Goal: Task Accomplishment & Management: Use online tool/utility

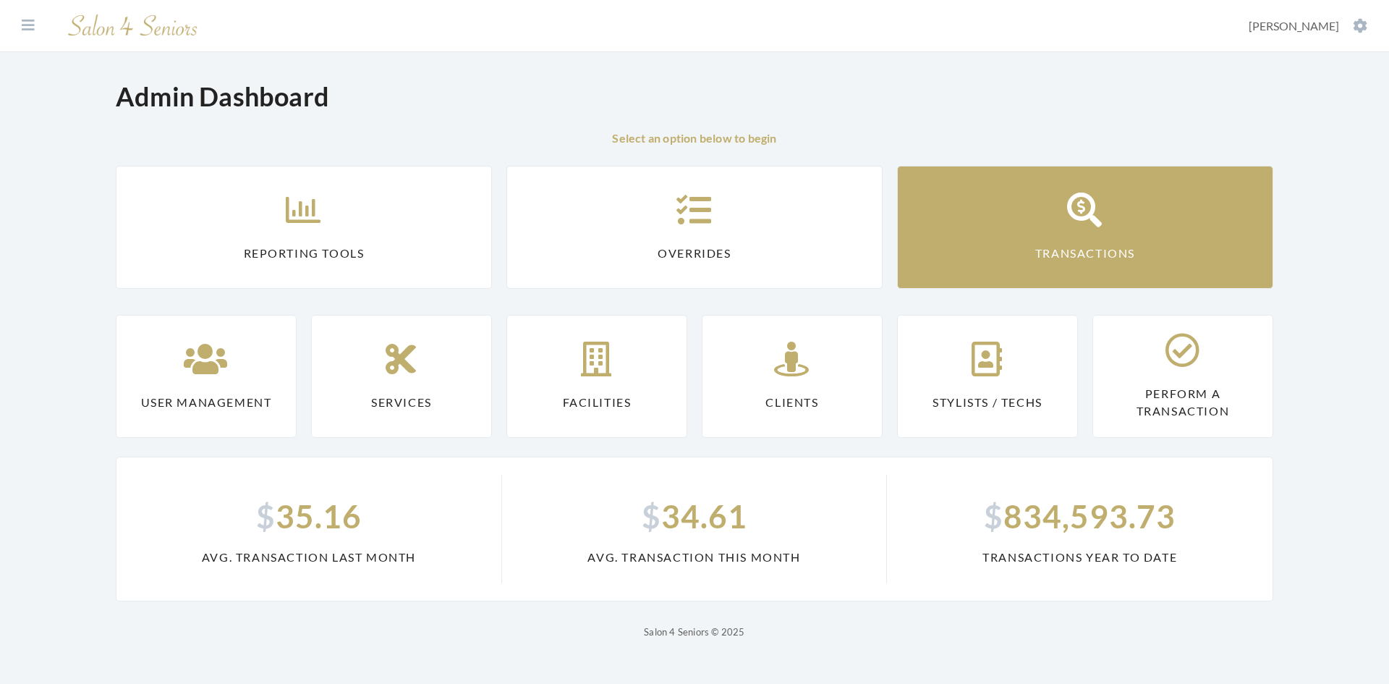
click at [1064, 233] on link "Transactions" at bounding box center [1085, 227] width 376 height 123
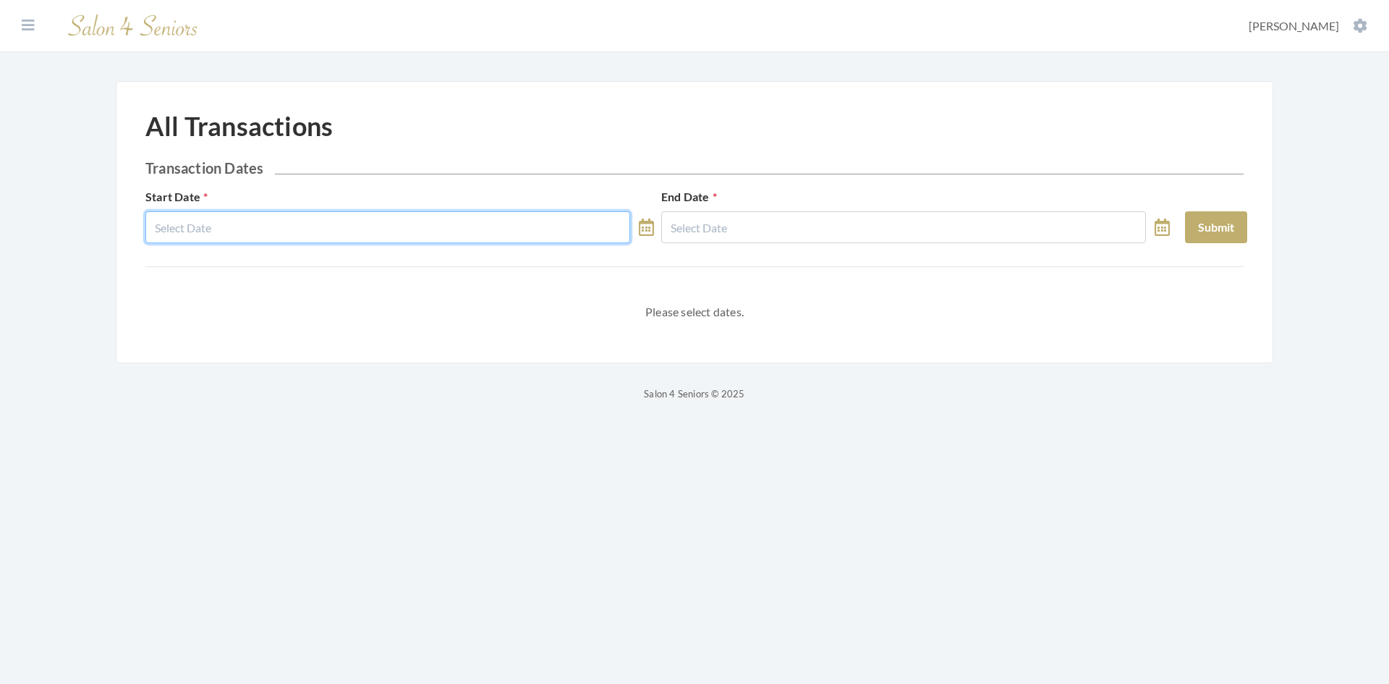
click at [308, 229] on input "text" at bounding box center [387, 227] width 485 height 32
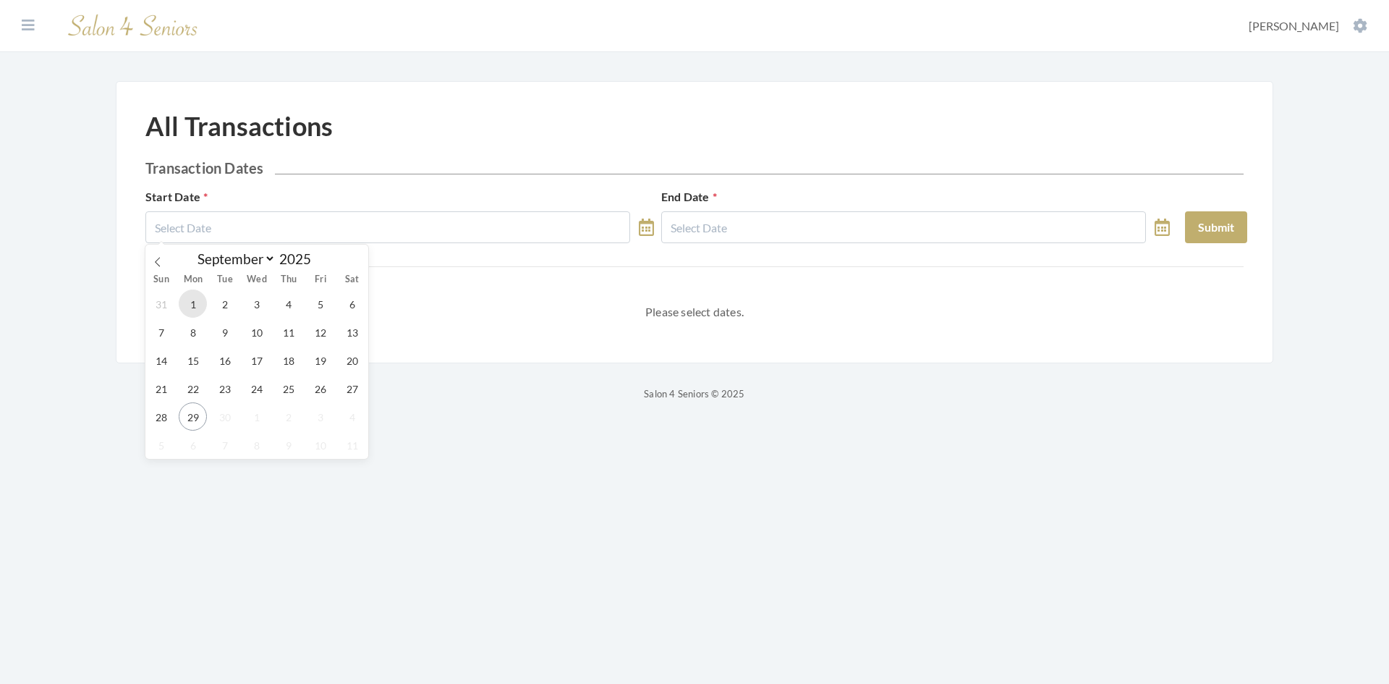
click at [187, 313] on span "1" at bounding box center [193, 303] width 28 height 28
type input "09/01/2025"
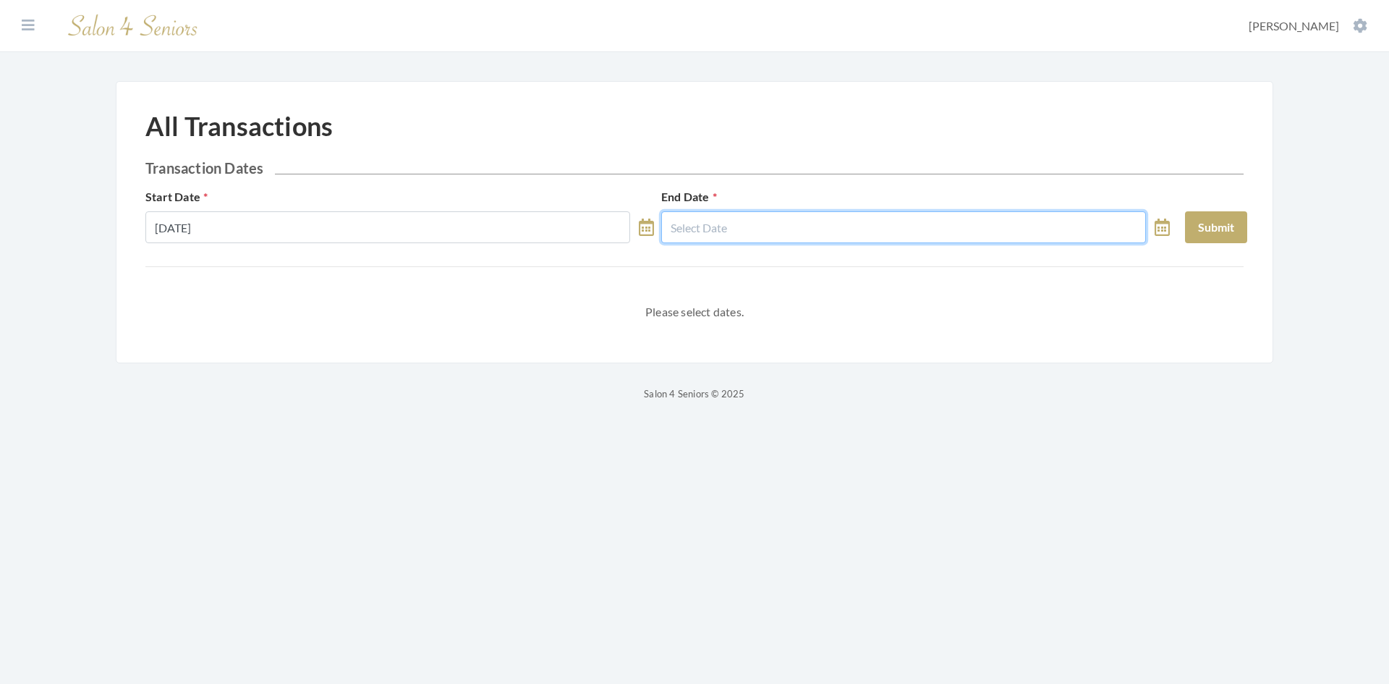
click at [859, 225] on input "text" at bounding box center [903, 227] width 485 height 32
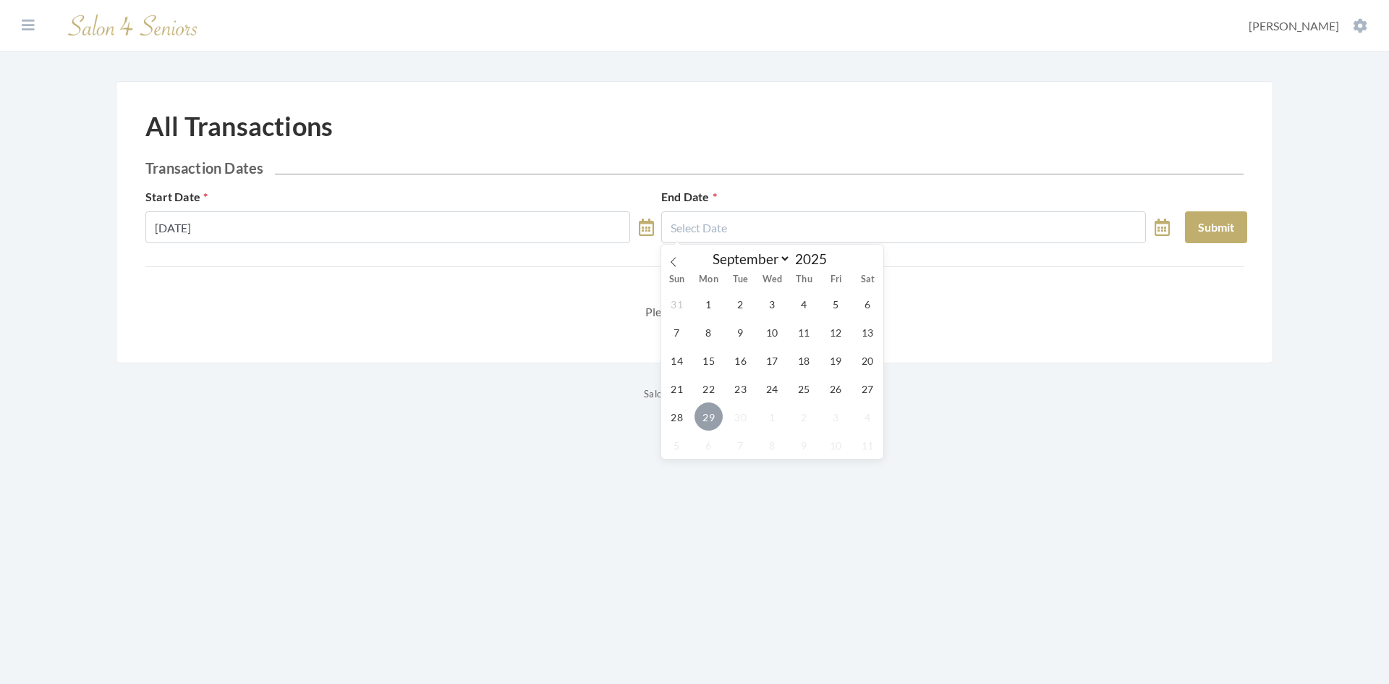
click at [709, 422] on span "29" at bounding box center [709, 416] width 28 height 28
type input "09/29/2025"
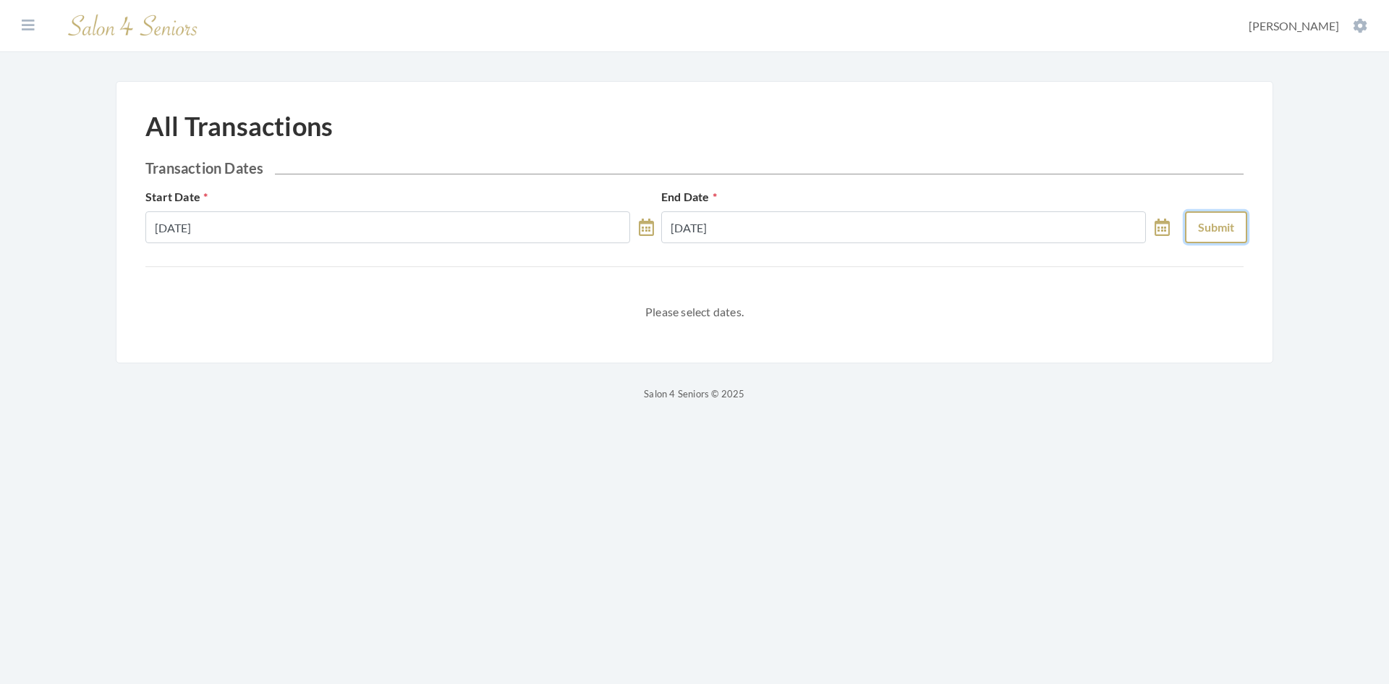
click at [1230, 222] on button "Submit" at bounding box center [1216, 227] width 62 height 32
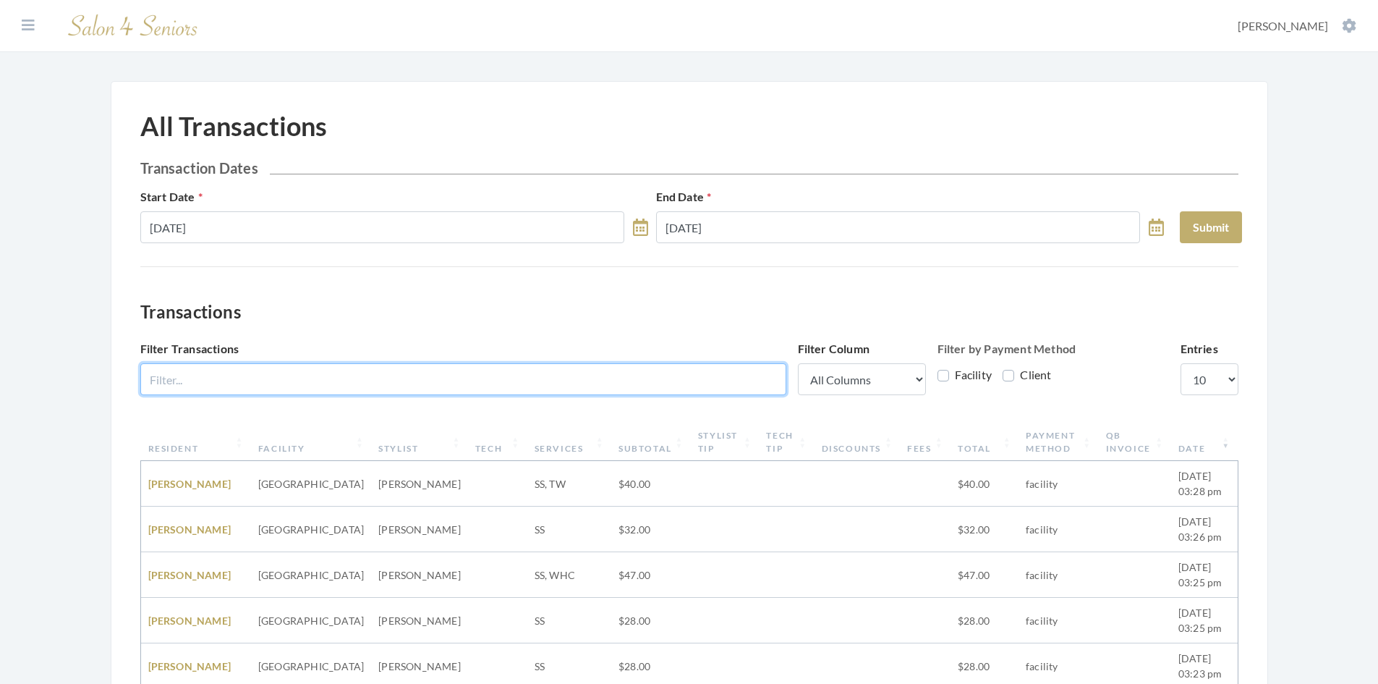
click at [467, 379] on input "Filter Transactions" at bounding box center [463, 379] width 646 height 32
type input "The Harbor at Opelika"
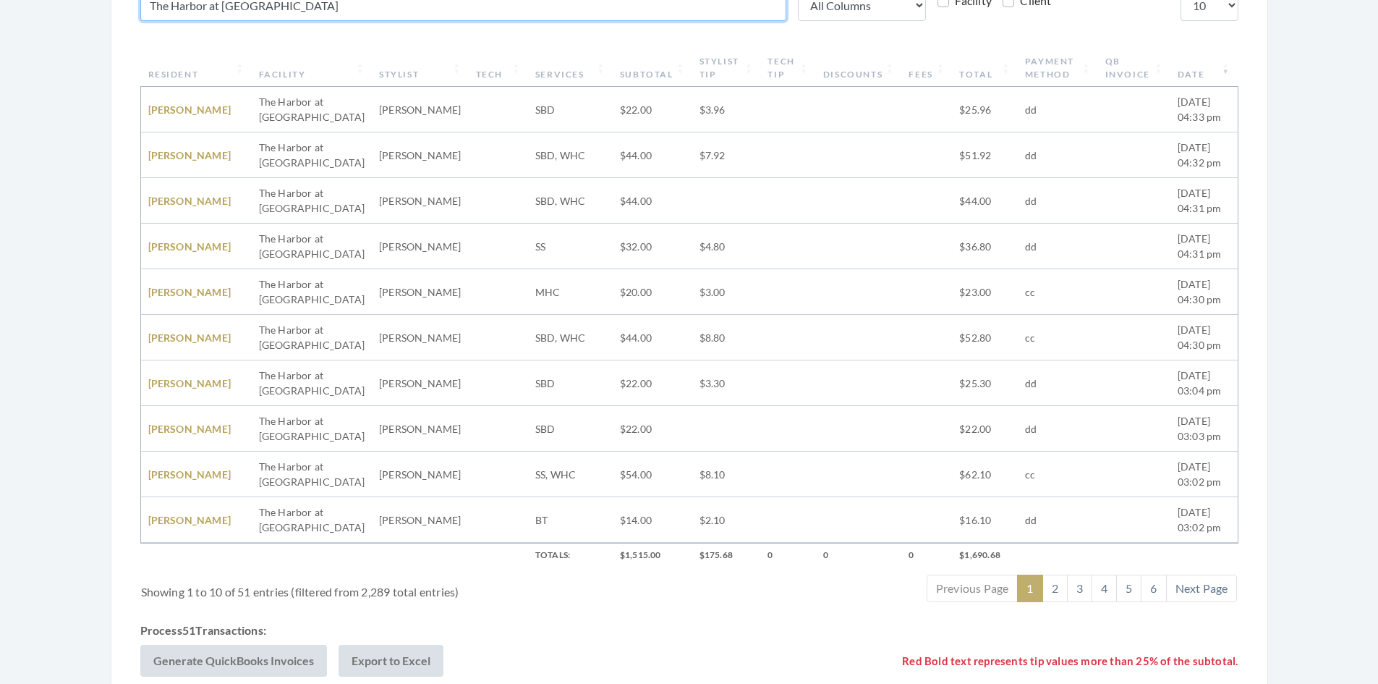
scroll to position [457, 0]
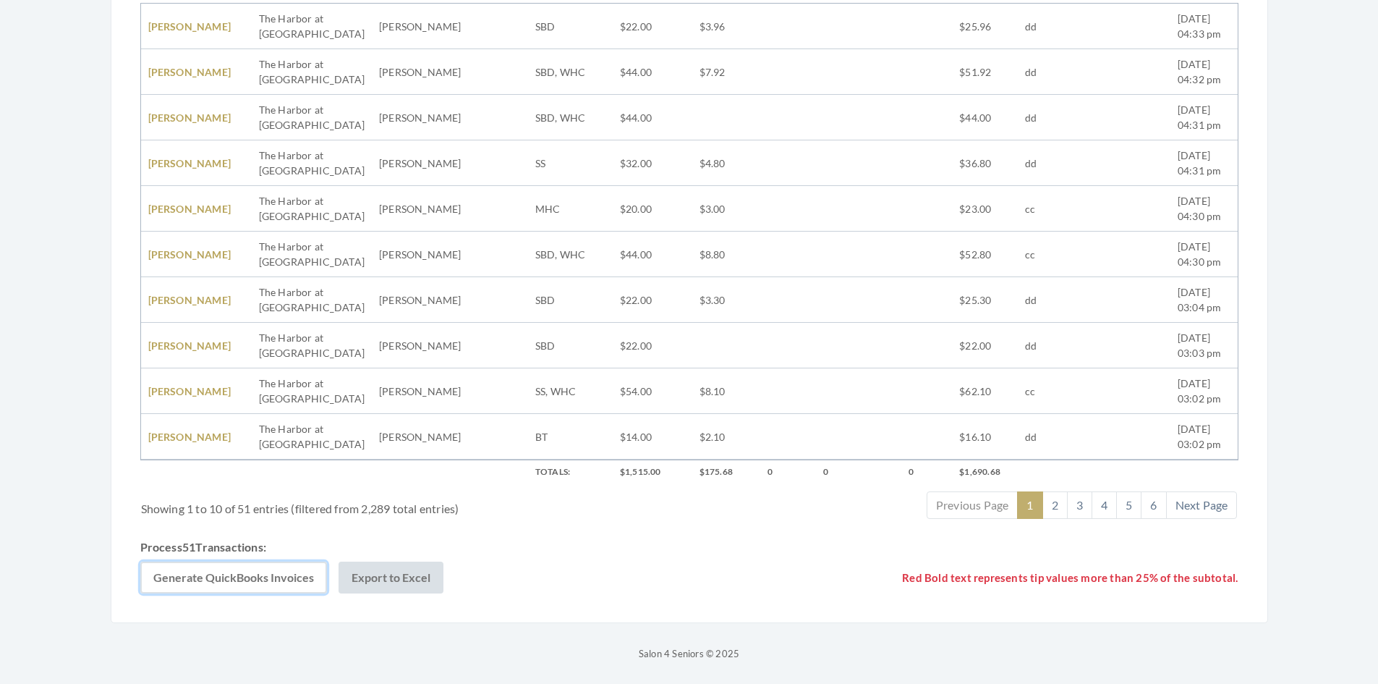
click at [219, 575] on button "Generate QuickBooks Invoices" at bounding box center [233, 577] width 187 height 32
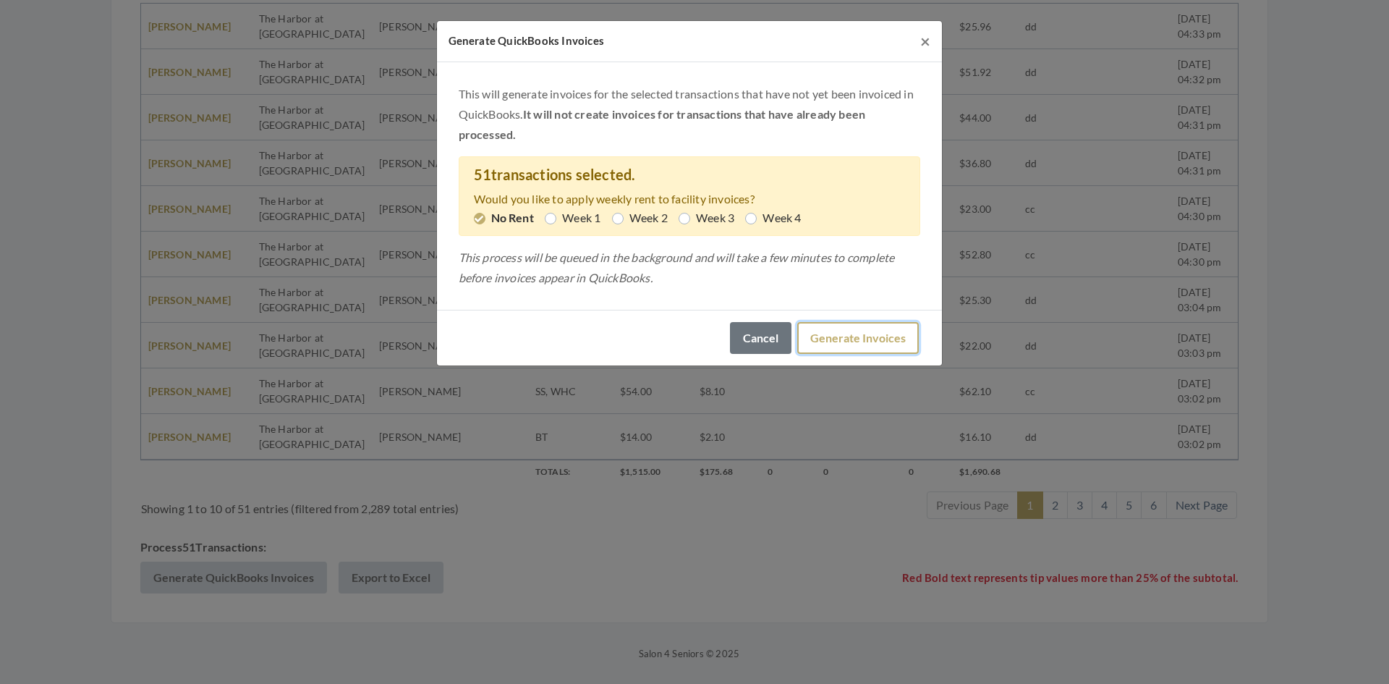
click at [828, 331] on button "Generate Invoices" at bounding box center [858, 338] width 122 height 32
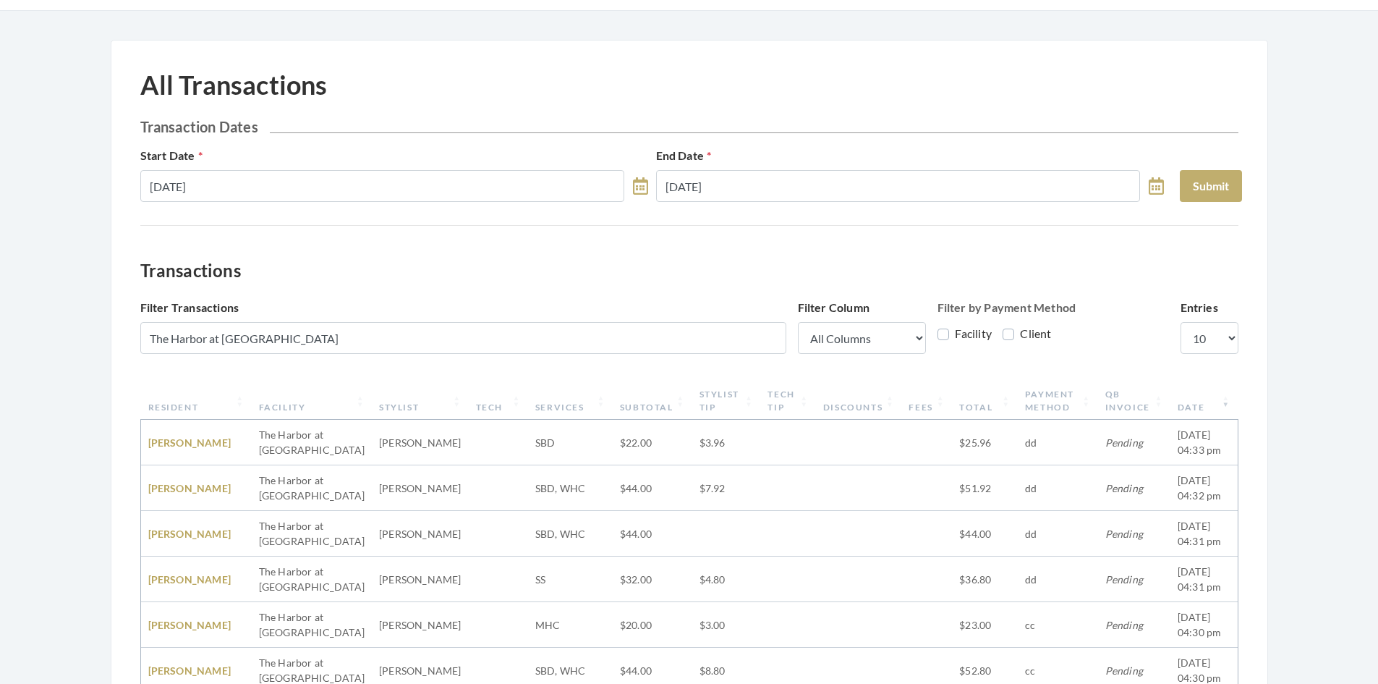
scroll to position [0, 0]
